Goal: Obtain resource: Obtain resource

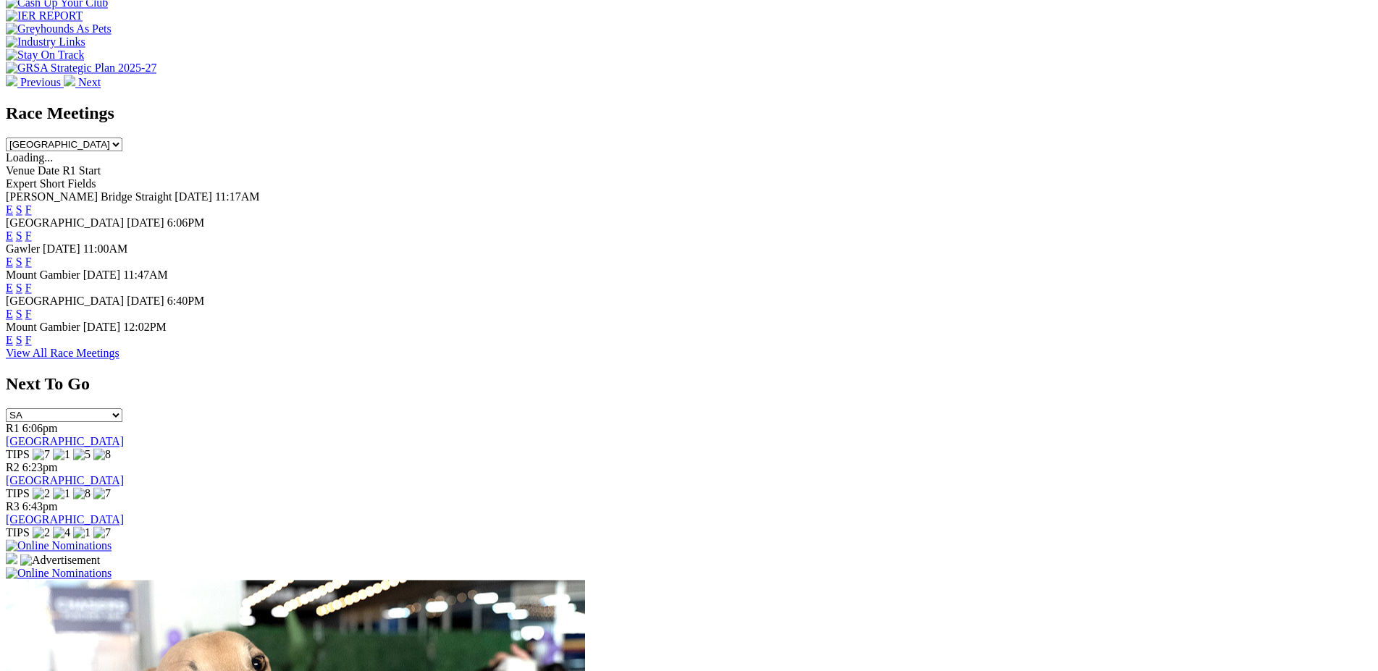
scroll to position [548, 0]
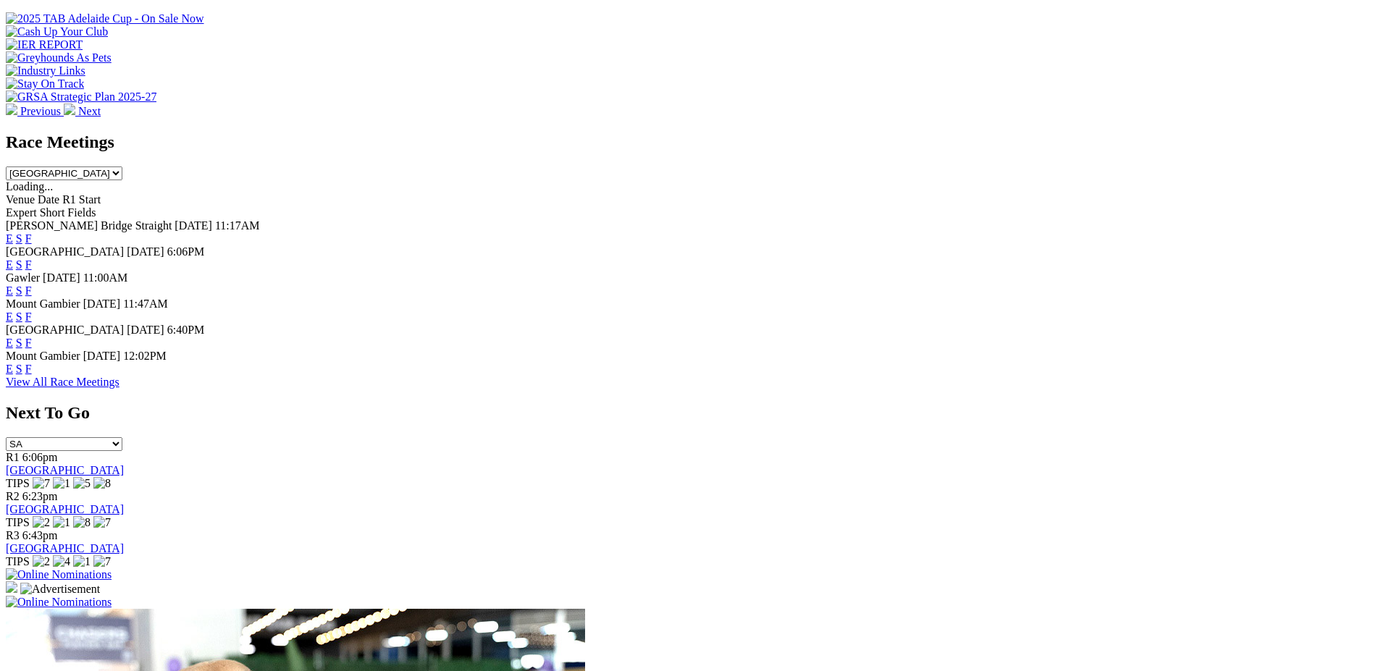
click at [32, 373] on link "F" at bounding box center [28, 369] width 7 height 12
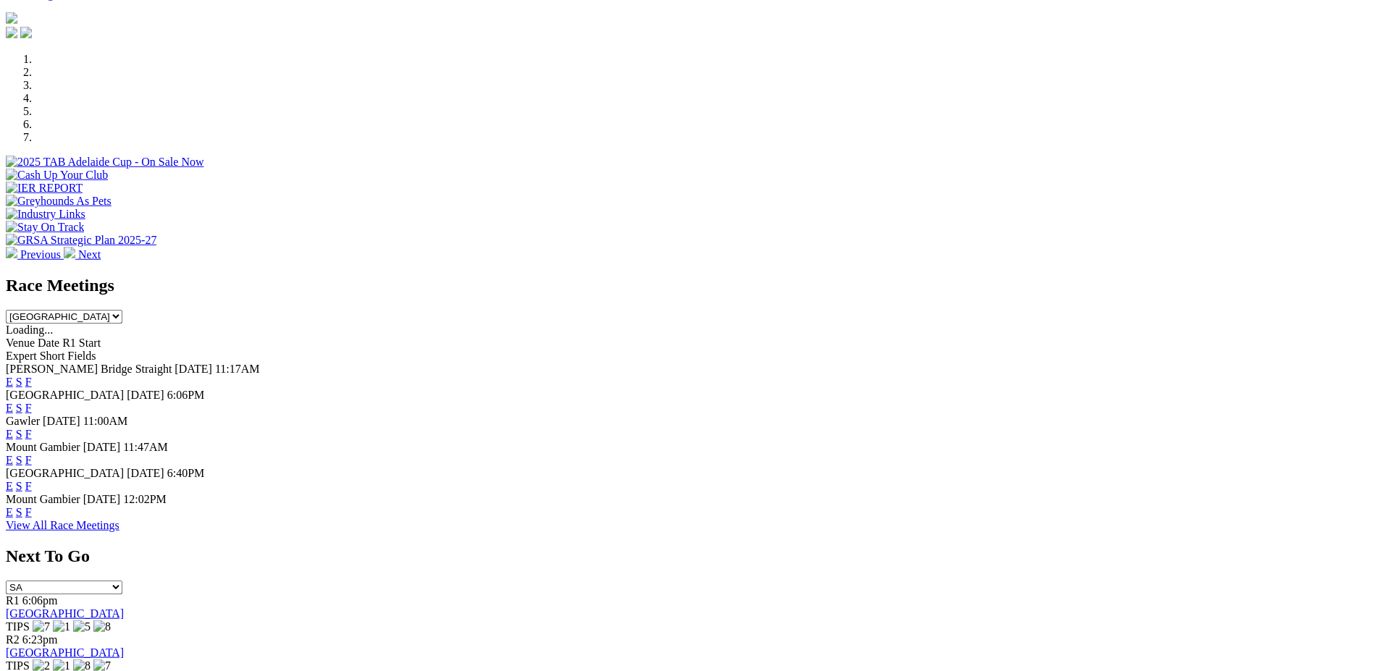
scroll to position [409, 0]
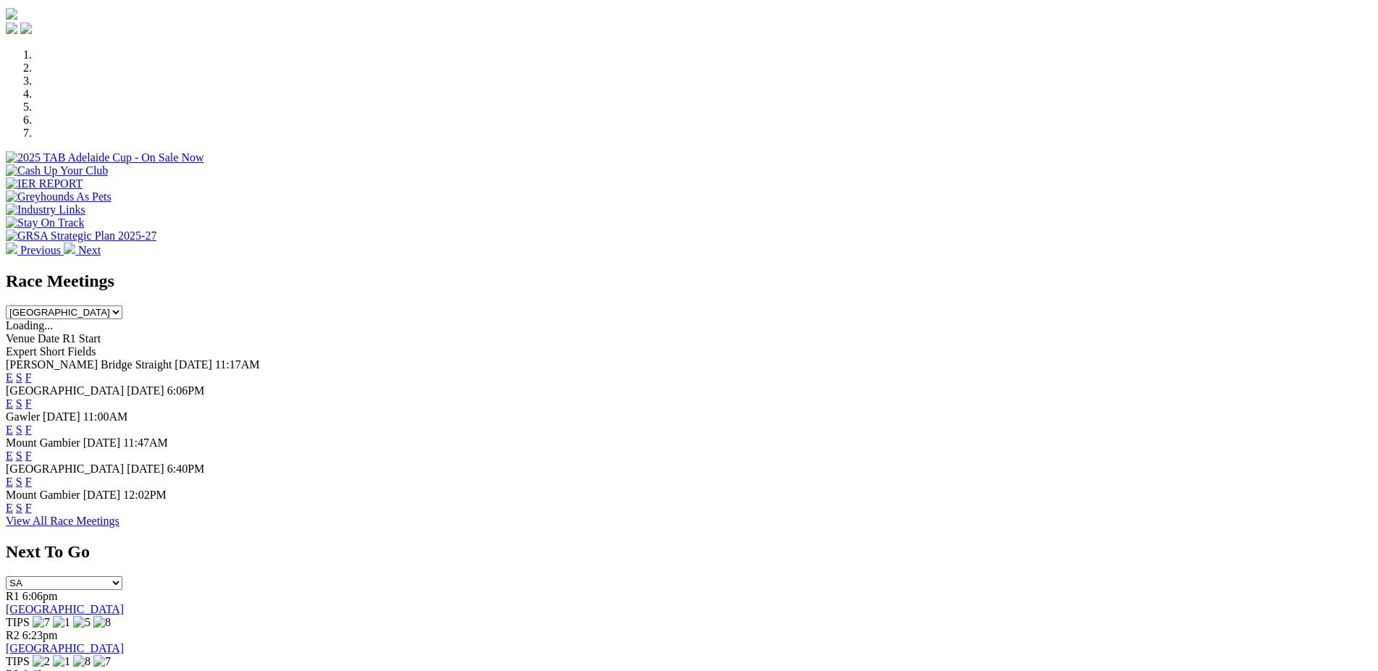
click at [13, 509] on link "E" at bounding box center [9, 508] width 7 height 12
